Goal: Task Accomplishment & Management: Use online tool/utility

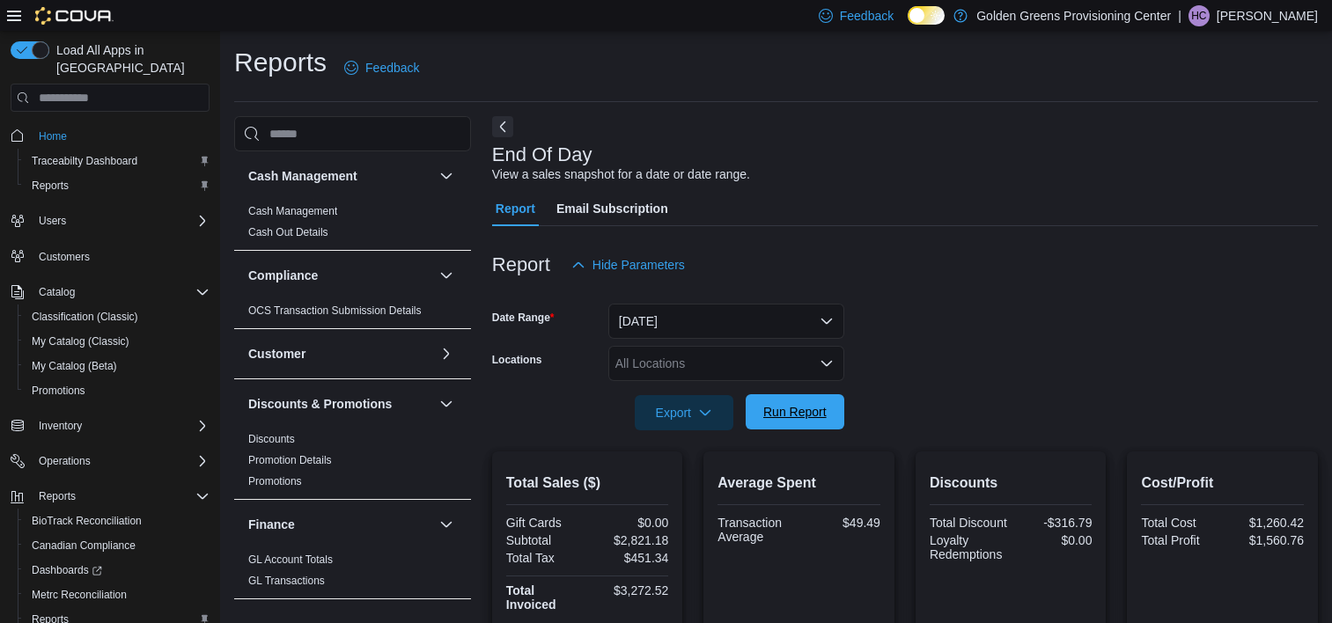
scroll to position [10, 0]
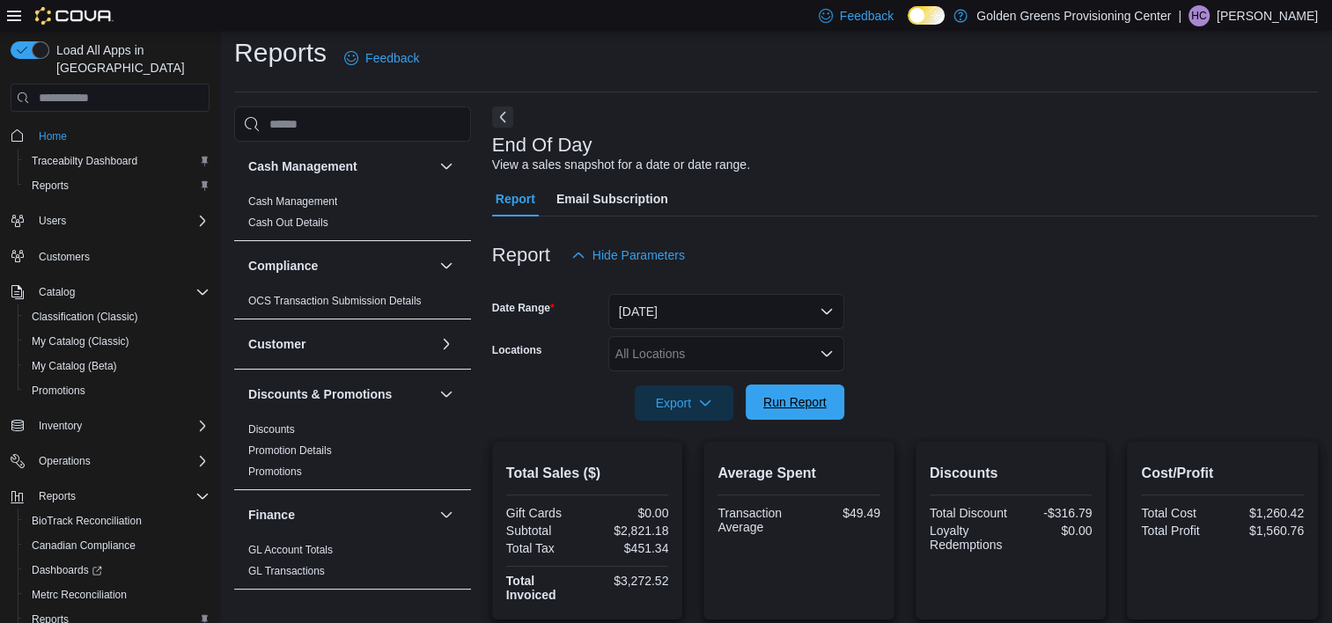
click at [810, 404] on span "Run Report" at bounding box center [794, 403] width 63 height 18
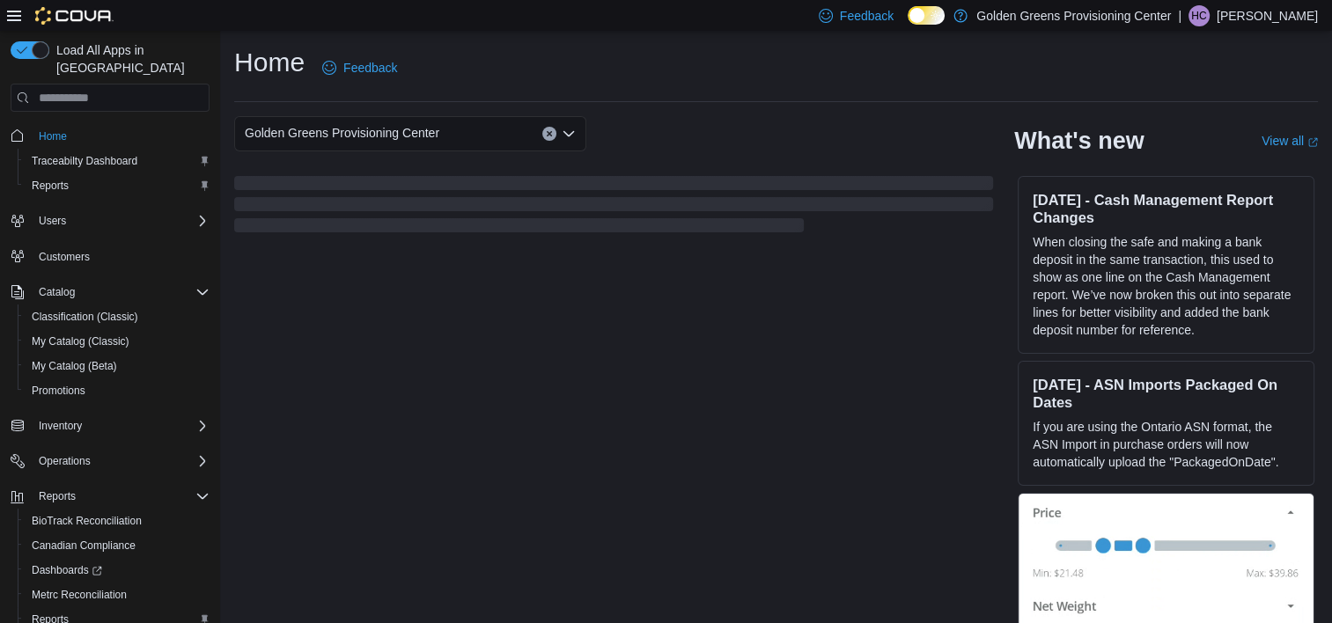
drag, startPoint x: 0, startPoint y: 0, endPoint x: 807, endPoint y: 398, distance: 900.0
click at [807, 398] on div "Golden Greens Provisioning Center What's new View all (opens in a new tab or wi…" at bounding box center [776, 378] width 1084 height 524
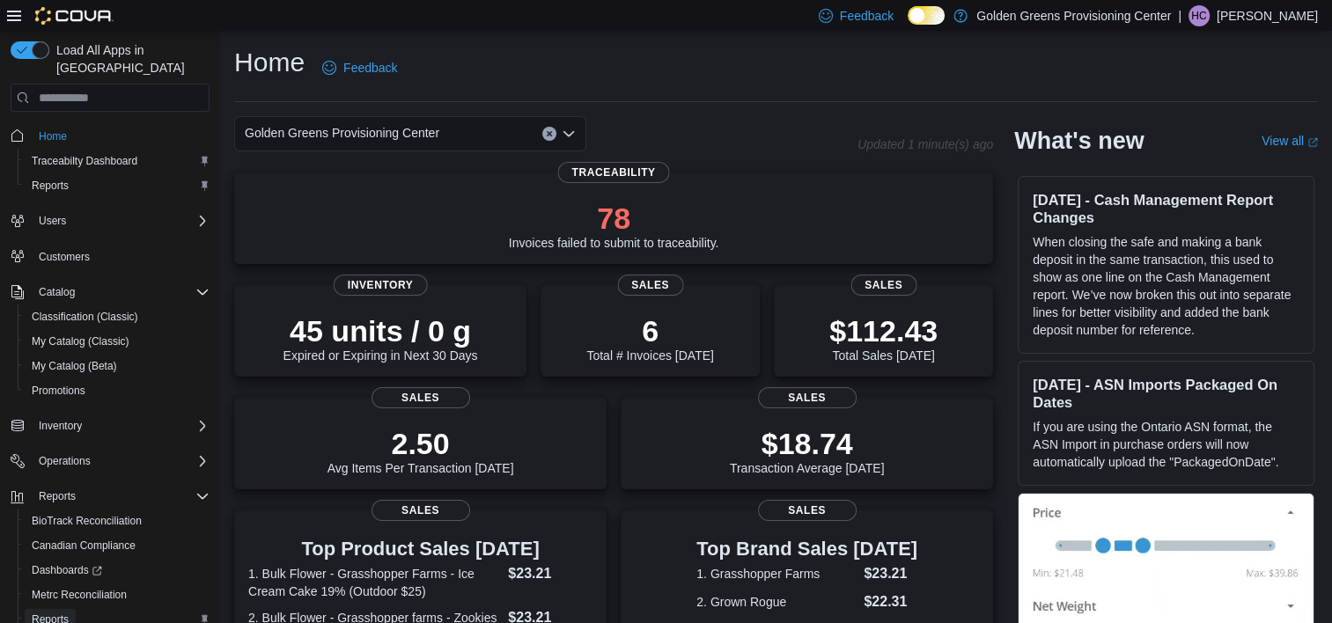
click at [49, 613] on span "Reports" at bounding box center [50, 620] width 37 height 14
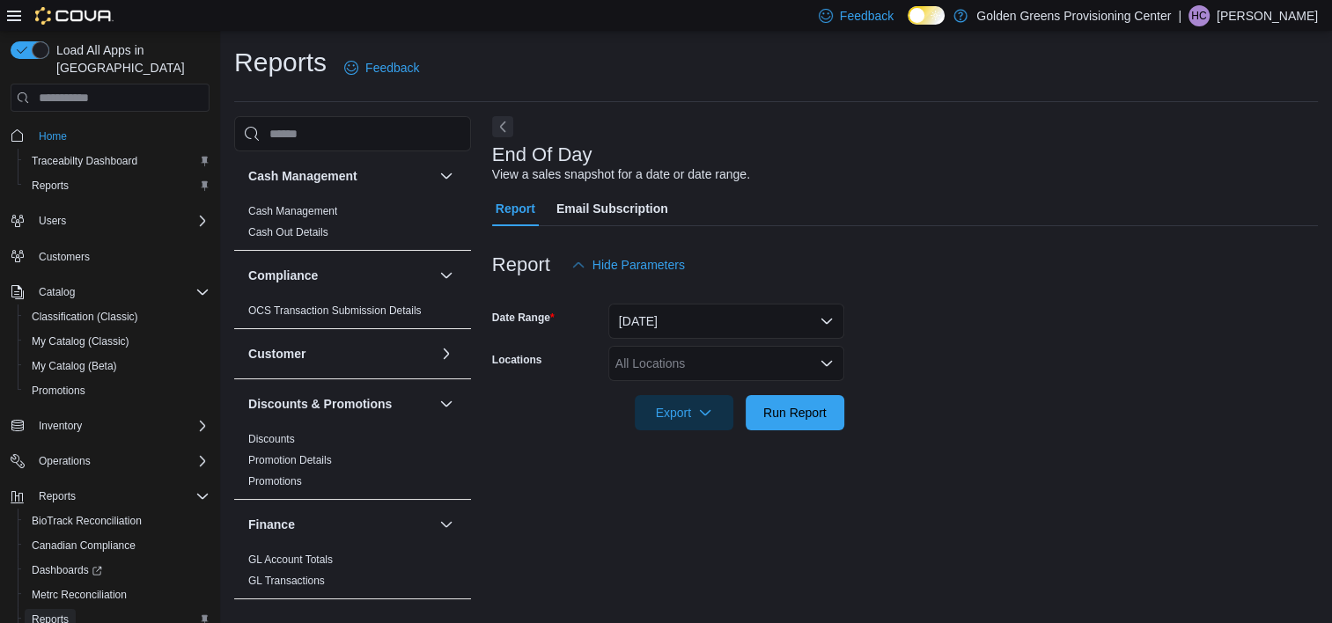
scroll to position [10, 0]
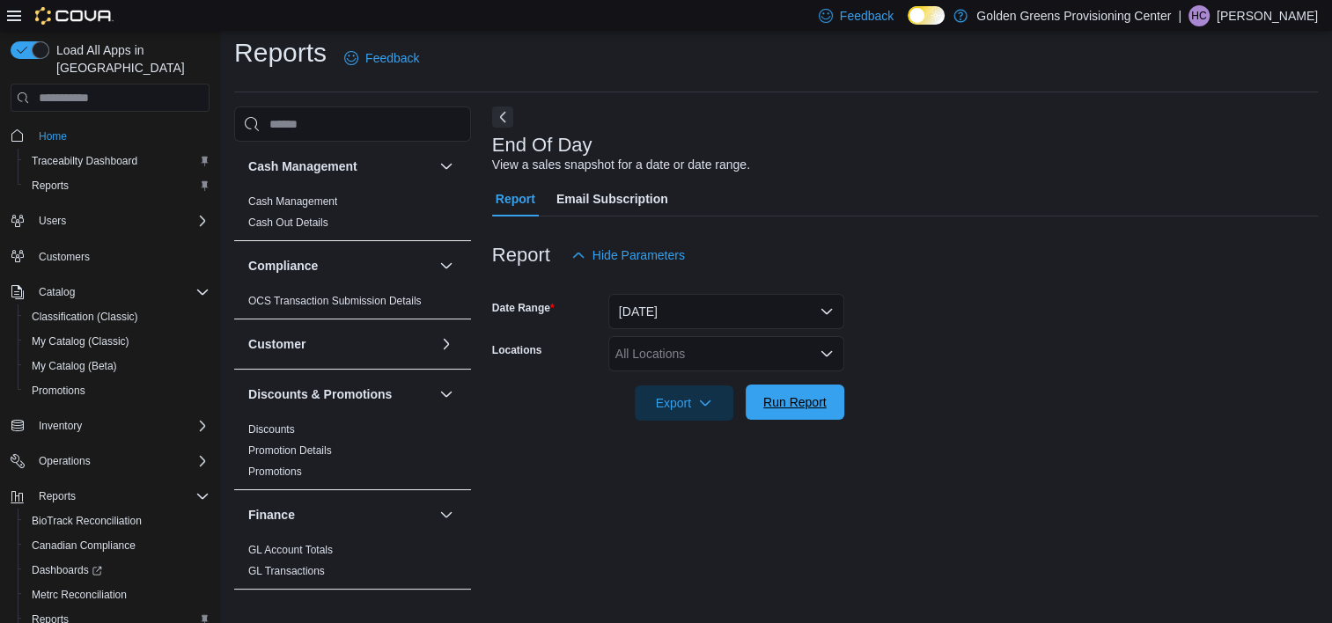
click at [795, 394] on span "Run Report" at bounding box center [794, 403] width 63 height 18
